Goal: Transaction & Acquisition: Register for event/course

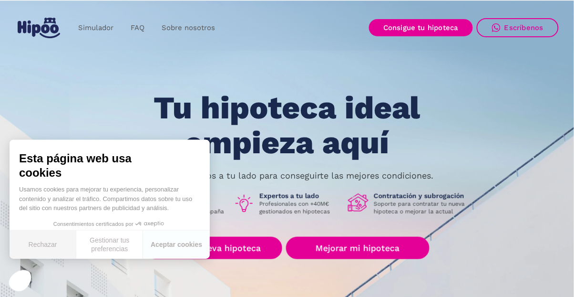
click at [43, 241] on button "Rechazar" at bounding box center [43, 244] width 67 height 28
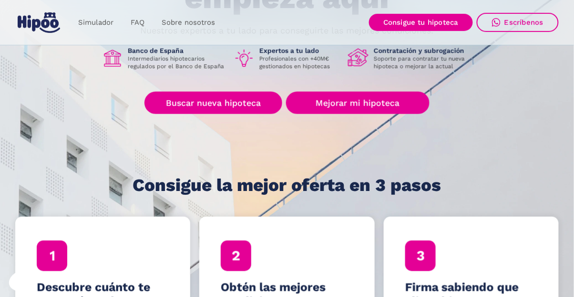
scroll to position [50, 0]
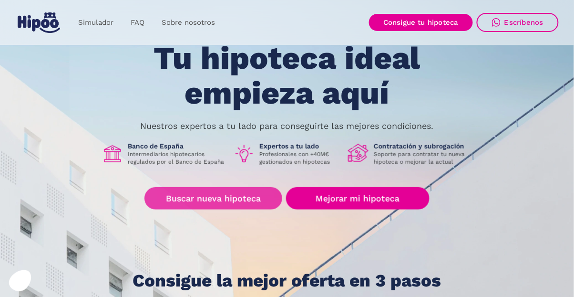
click at [208, 197] on link "Buscar nueva hipoteca" at bounding box center [213, 198] width 138 height 22
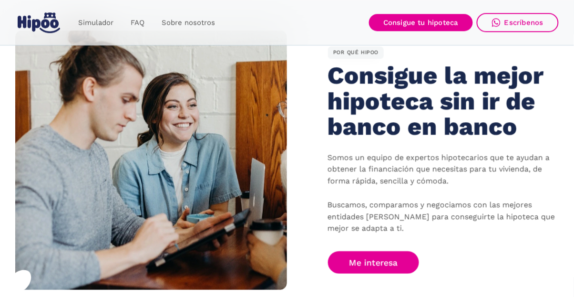
scroll to position [571, 0]
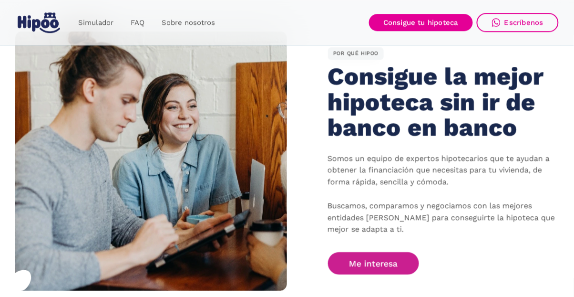
click at [360, 264] on link "Me interesa" at bounding box center [374, 263] width 92 height 22
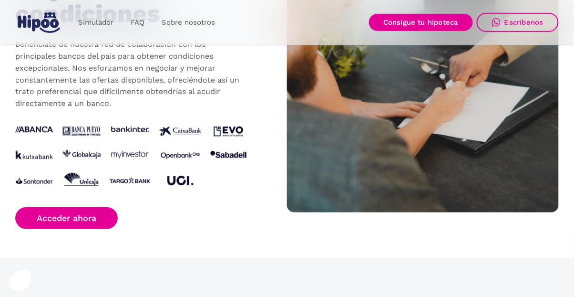
scroll to position [998, 0]
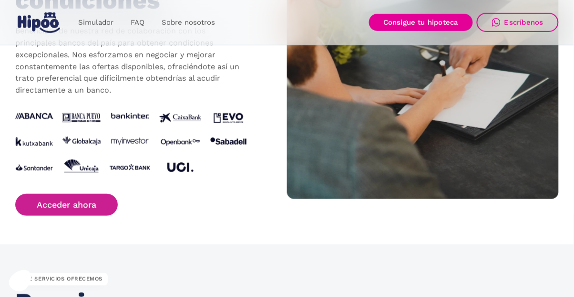
click at [79, 203] on link "Acceder ahora" at bounding box center [66, 205] width 103 height 22
